Goal: Find specific page/section: Find specific page/section

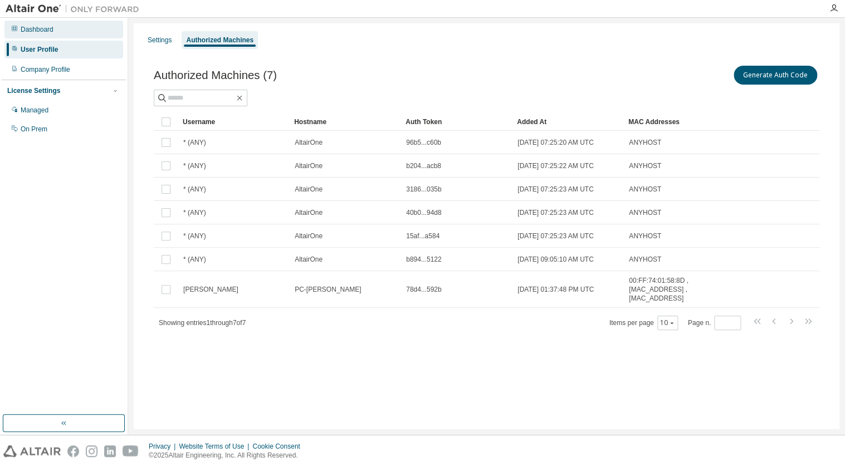
click at [50, 31] on div "Dashboard" at bounding box center [37, 29] width 33 height 9
